Goal: Check status: Check status

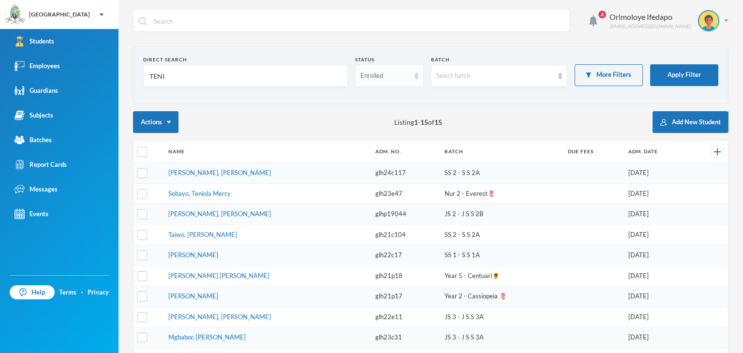
click at [375, 74] on div "Enrolled" at bounding box center [384, 76] width 49 height 10
click at [391, 114] on li "Graduated" at bounding box center [385, 112] width 67 height 15
click at [202, 76] on input "TENI" at bounding box center [245, 76] width 194 height 22
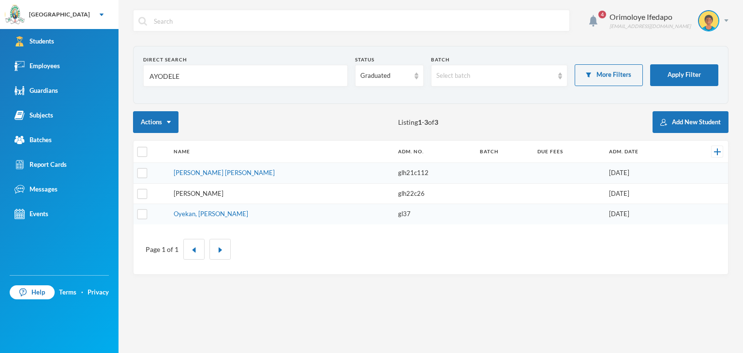
type input "AYODELE"
click at [219, 193] on link "[PERSON_NAME]" at bounding box center [199, 194] width 50 height 8
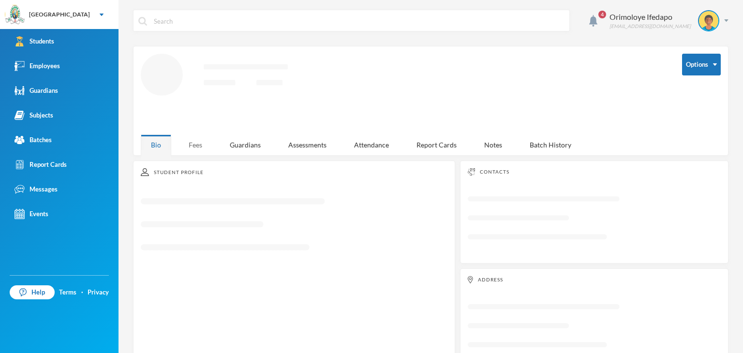
click at [193, 148] on div "Fees" at bounding box center [195, 144] width 34 height 21
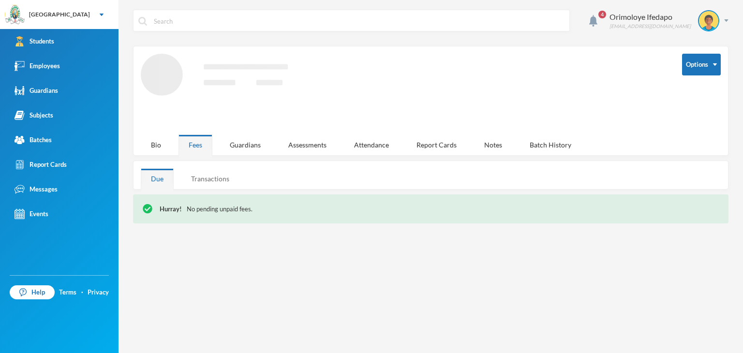
click at [213, 179] on div "Transactions" at bounding box center [210, 178] width 59 height 21
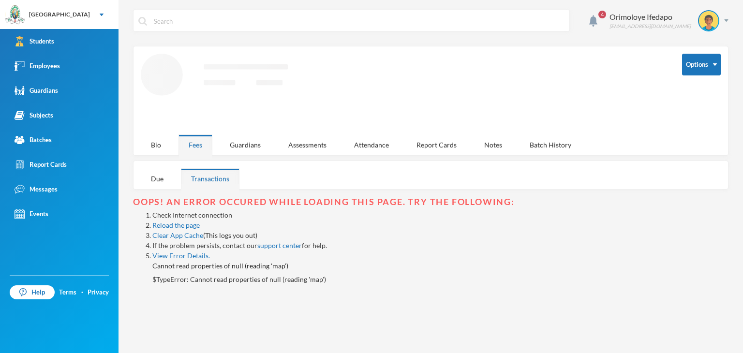
click at [151, 177] on div "4 Orimoloye Ifedapo [EMAIL_ADDRESS][DOMAIN_NAME] Options Loading interface... B…" at bounding box center [430, 176] width 624 height 353
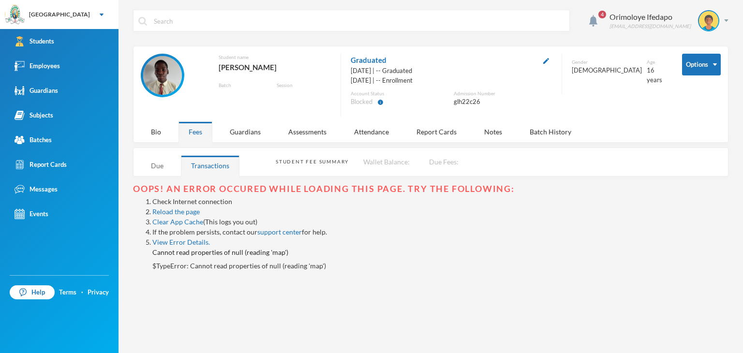
click at [154, 156] on div "Due" at bounding box center [157, 165] width 33 height 21
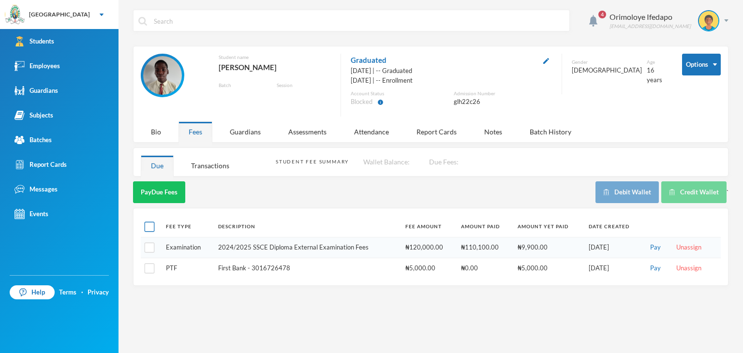
click at [150, 221] on input "checkbox" at bounding box center [150, 226] width 10 height 10
checkbox input "true"
